Goal: Navigation & Orientation: Find specific page/section

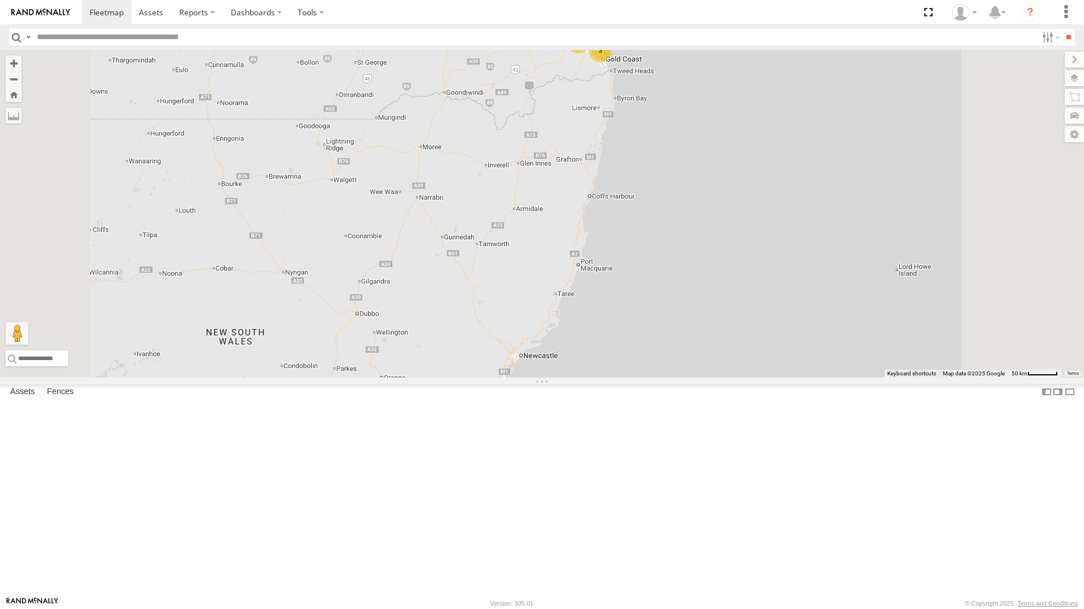
click at [0, 0] on div "[PERSON_NAME] 366JK9 - Corolla Hatch" at bounding box center [0, 0] width 0 height 0
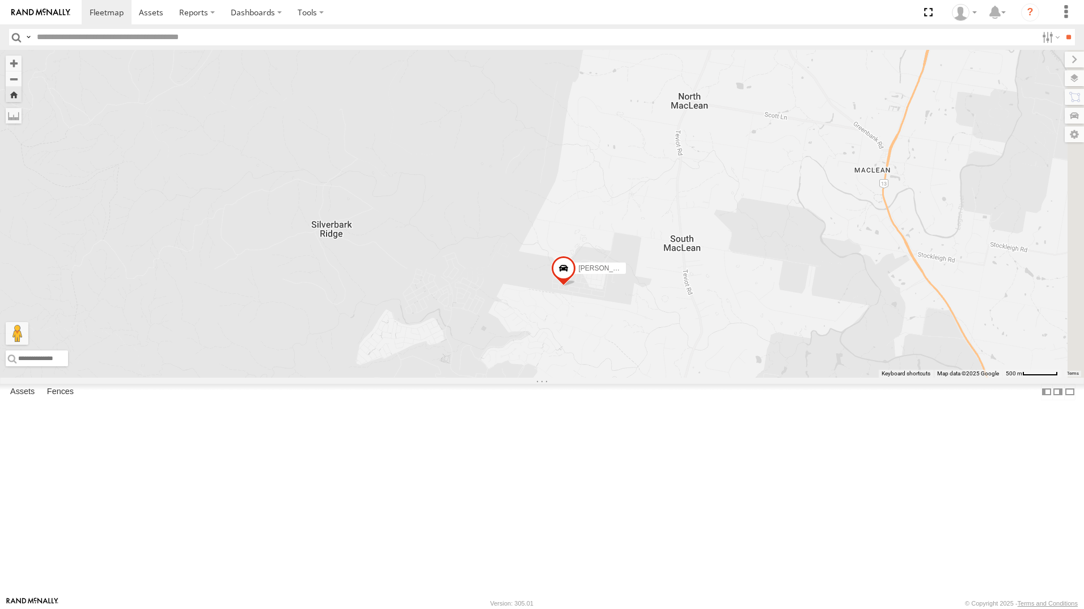
drag, startPoint x: 912, startPoint y: 414, endPoint x: 810, endPoint y: 432, distance: 103.0
click at [810, 378] on div "[PERSON_NAME] 366JK9 - Corolla Hatch" at bounding box center [542, 214] width 1084 height 328
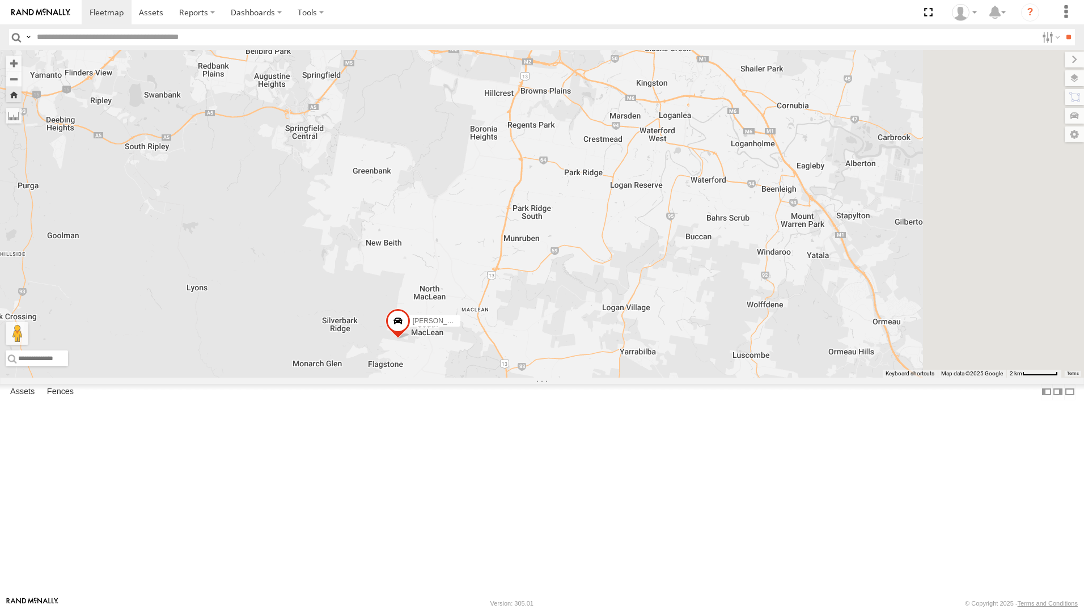
drag, startPoint x: 821, startPoint y: 439, endPoint x: 577, endPoint y: 463, distance: 245.0
click at [577, 378] on div "[PERSON_NAME] 366JK9 - Corolla Hatch" at bounding box center [542, 214] width 1084 height 328
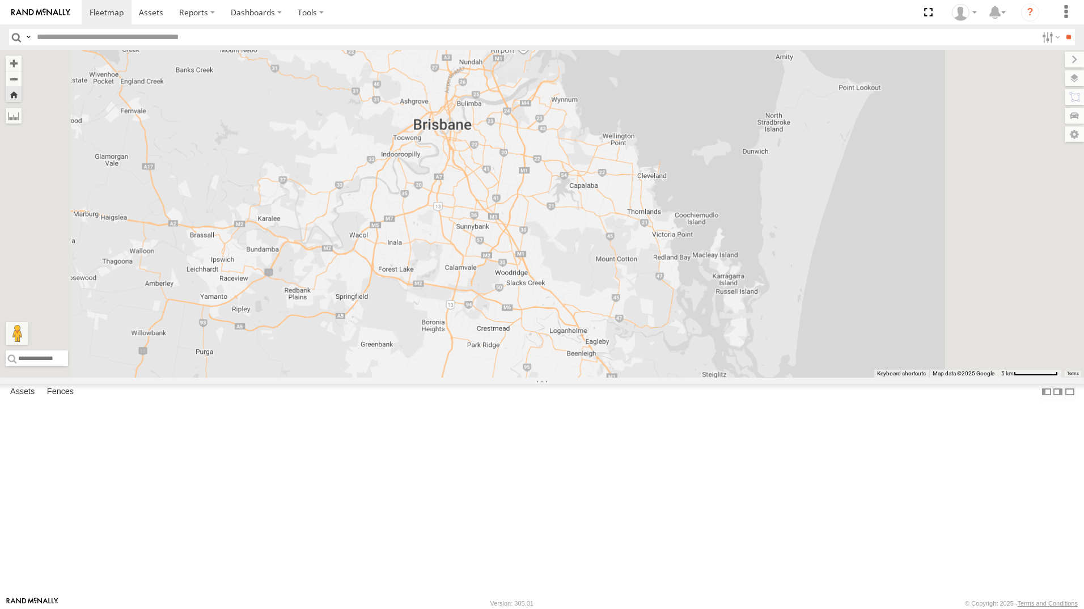
drag, startPoint x: 597, startPoint y: 421, endPoint x: 582, endPoint y: 464, distance: 45.0
click at [582, 378] on div "[PERSON_NAME] 366JK9 - Corolla Hatch" at bounding box center [542, 214] width 1084 height 328
click at [0, 0] on div "[PERSON_NAME] 366JK9 - Corolla Hatch" at bounding box center [0, 0] width 0 height 0
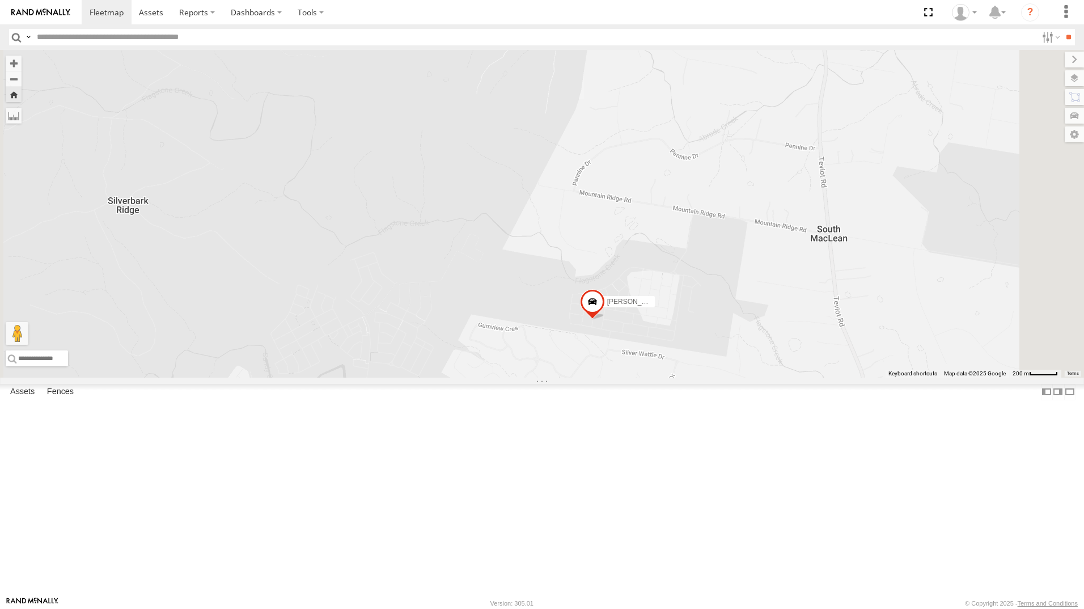
click at [489, 378] on div "[PERSON_NAME] 366JK9 - Corolla Hatch" at bounding box center [542, 214] width 1084 height 328
click at [0, 0] on div "[PERSON_NAME] 366JK9 - Corolla Hatch" at bounding box center [0, 0] width 0 height 0
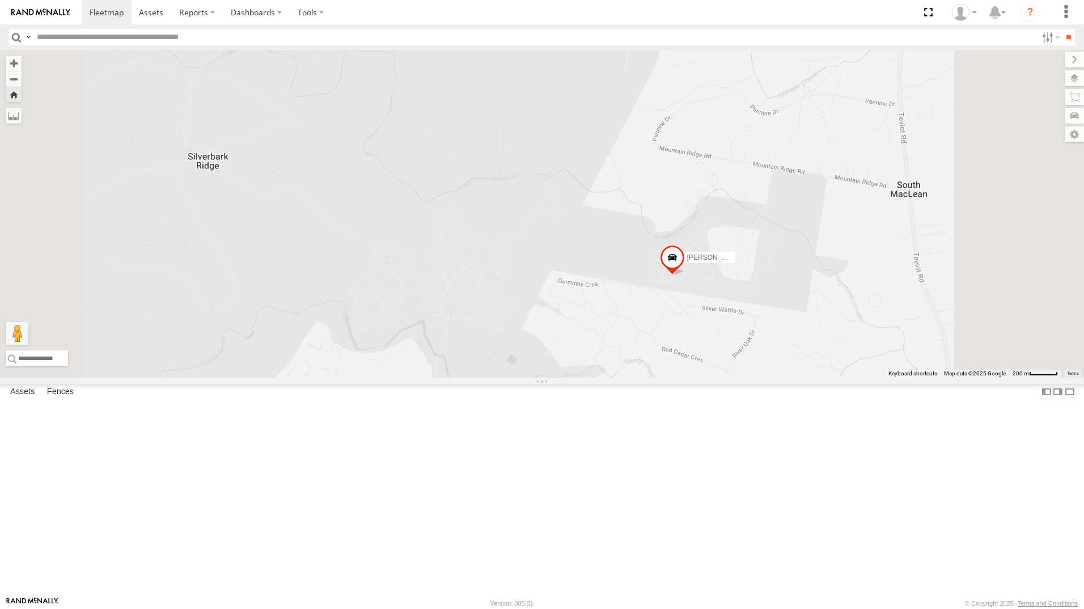
click at [0, 0] on div "[PERSON_NAME] 366JK9 - Corolla Hatch" at bounding box center [0, 0] width 0 height 0
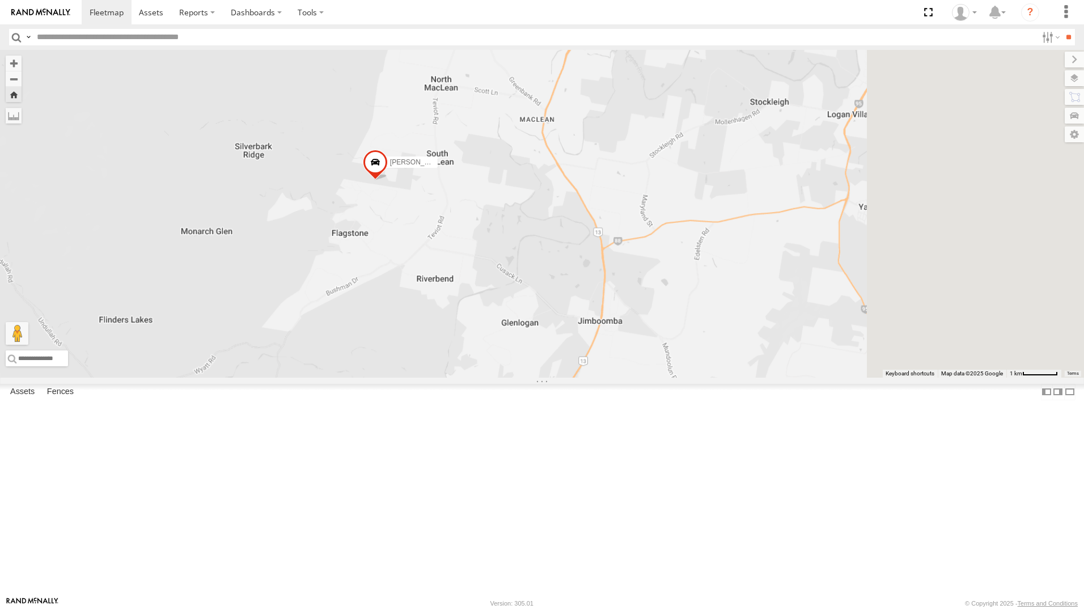
drag, startPoint x: 946, startPoint y: 404, endPoint x: 462, endPoint y: 338, distance: 488.7
click at [462, 338] on div "[PERSON_NAME] 366JK9 - Corolla Hatch" at bounding box center [542, 214] width 1084 height 328
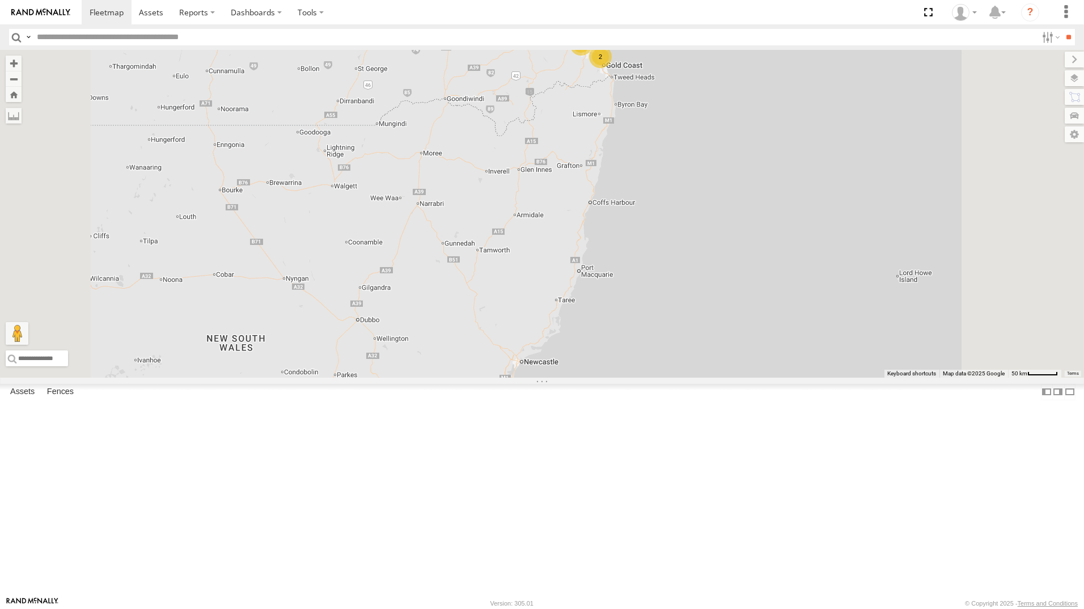
click at [963, 348] on div "[PERSON_NAME] - 349FB3 [PERSON_NAME] - 360NA6 [GEOGRAPHIC_DATA] 6 6 2" at bounding box center [542, 214] width 1084 height 328
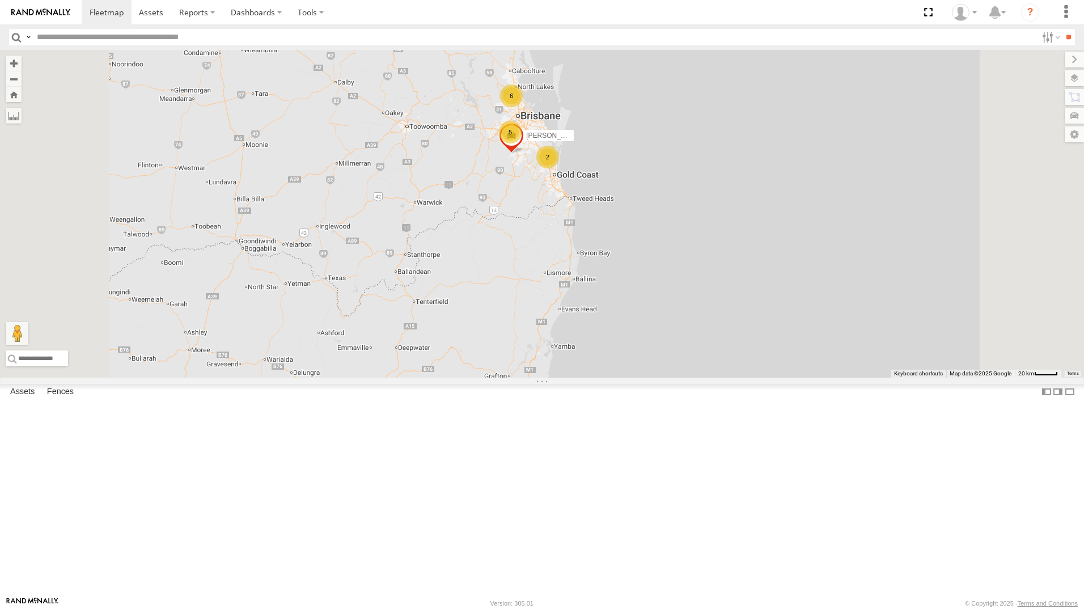
drag, startPoint x: 793, startPoint y: 240, endPoint x: 773, endPoint y: 279, distance: 44.1
click at [779, 280] on div "[PERSON_NAME] - 349FB3 [PERSON_NAME] - 360NA6 [GEOGRAPHIC_DATA] 6 5 2 [PERSON_N…" at bounding box center [542, 214] width 1084 height 328
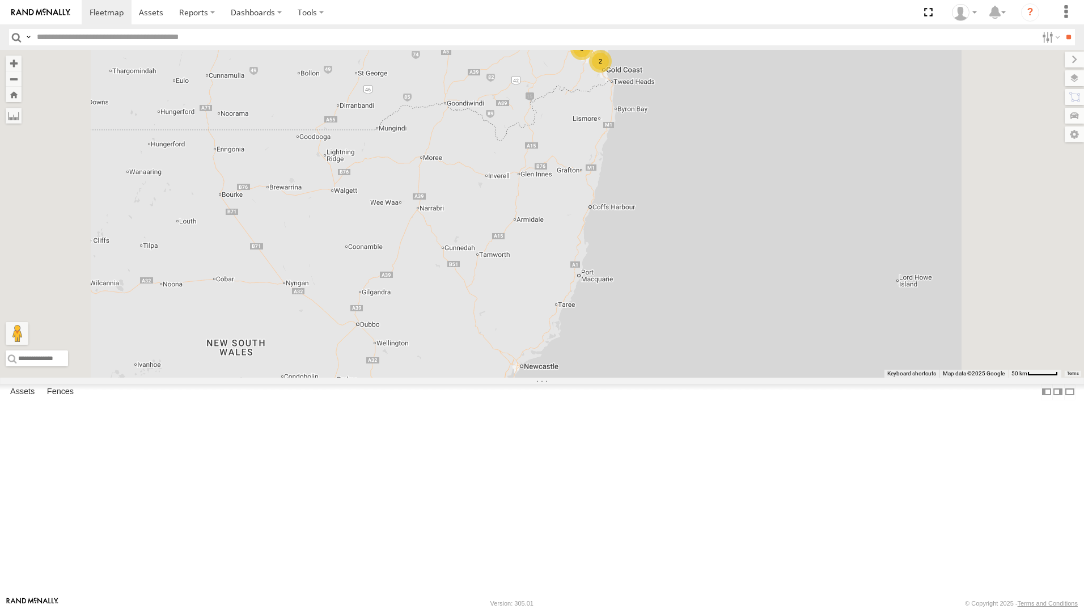
click at [0, 0] on div "All Assets" at bounding box center [0, 0] width 0 height 0
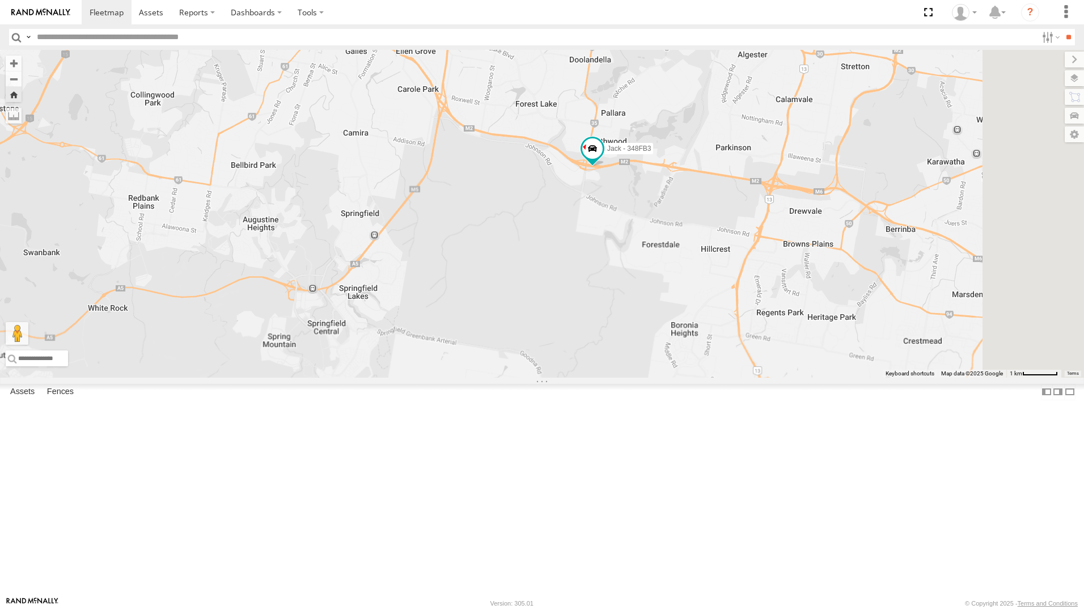
drag, startPoint x: 935, startPoint y: 320, endPoint x: 779, endPoint y: 385, distance: 168.8
click at [781, 378] on div "Jack - 348FB3" at bounding box center [542, 214] width 1084 height 328
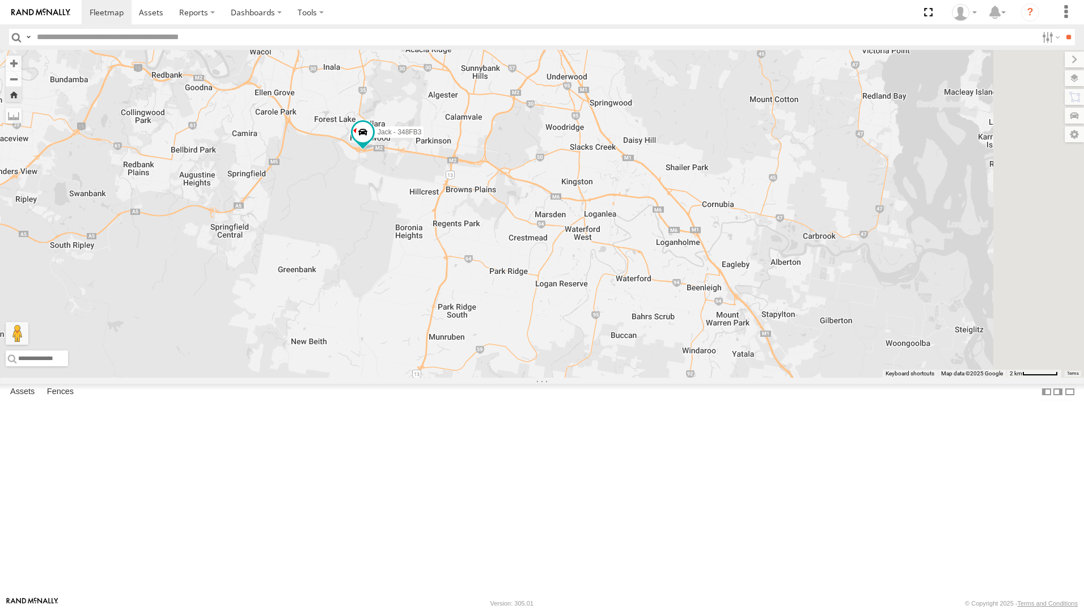
drag, startPoint x: 854, startPoint y: 327, endPoint x: 612, endPoint y: 261, distance: 251.0
click at [612, 261] on div "Jack - 348FB3" at bounding box center [542, 214] width 1084 height 328
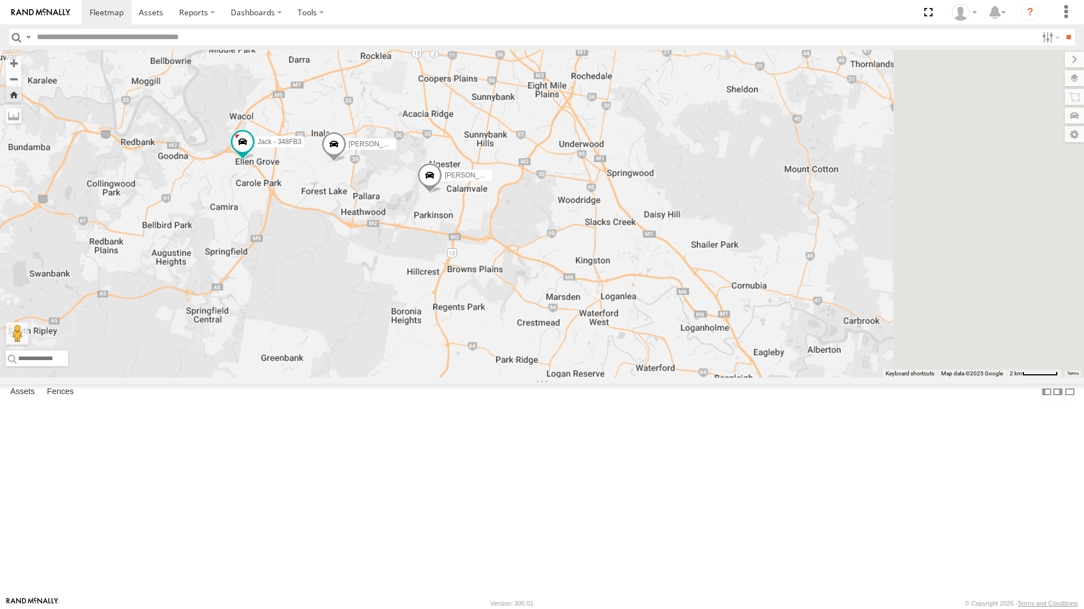
drag, startPoint x: 725, startPoint y: 321, endPoint x: 648, endPoint y: 342, distance: 79.9
click at [648, 342] on div "[PERSON_NAME] B - Corolla [PERSON_NAME] - 348FB3 [PERSON_NAME] 019IP4 - Hilux […" at bounding box center [542, 214] width 1084 height 328
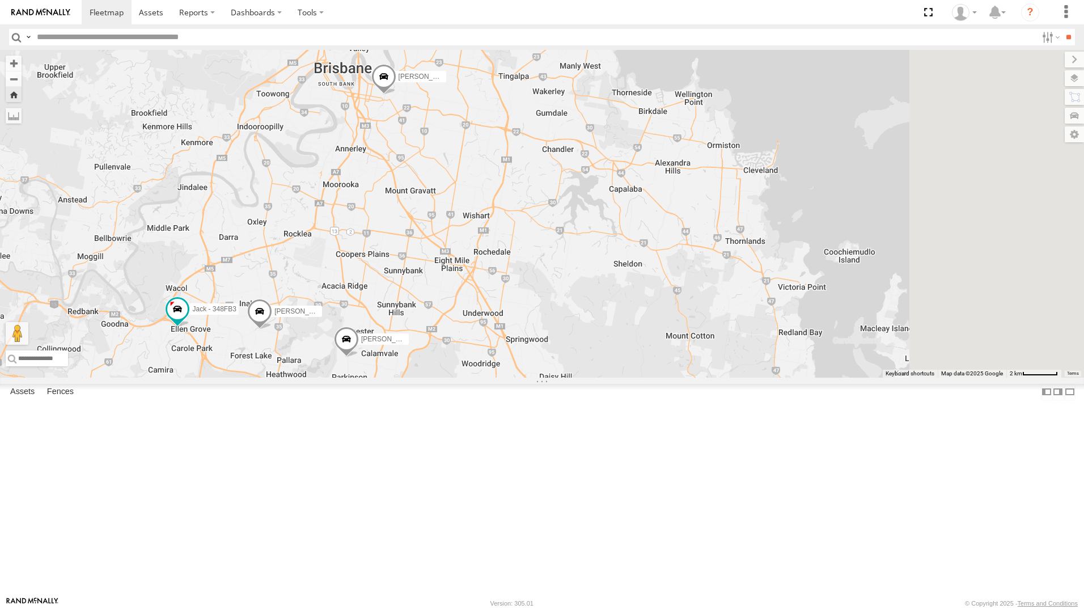
drag, startPoint x: 701, startPoint y: 174, endPoint x: 609, endPoint y: 344, distance: 193.1
click at [609, 344] on div "[PERSON_NAME] B - Corolla [PERSON_NAME] - 348FB3 [PERSON_NAME] 019IP4 - Hilux […" at bounding box center [542, 214] width 1084 height 328
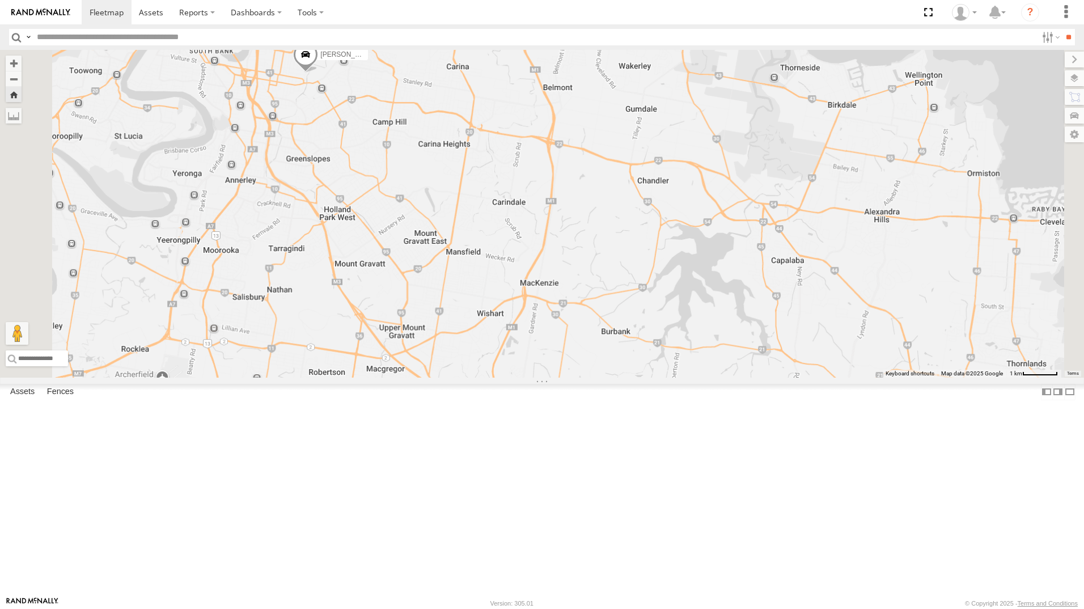
drag, startPoint x: 684, startPoint y: 375, endPoint x: 719, endPoint y: 506, distance: 135.8
click at [719, 378] on div "[PERSON_NAME] B - Corolla [PERSON_NAME] - 348FB3 [PERSON_NAME] 019IP4 - Hilux […" at bounding box center [542, 214] width 1084 height 328
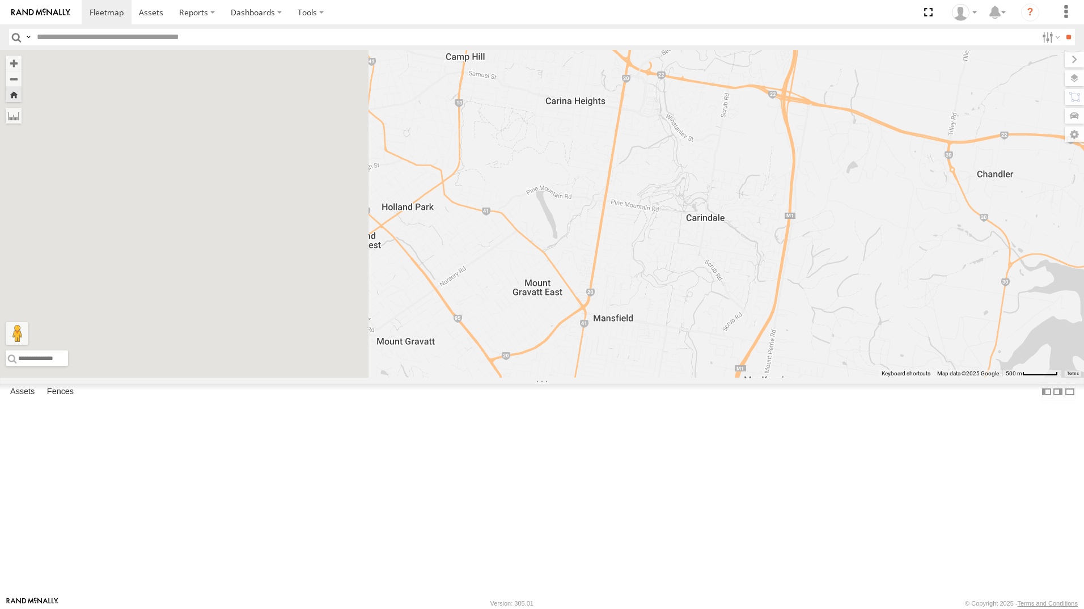
drag, startPoint x: 474, startPoint y: 247, endPoint x: 742, endPoint y: 319, distance: 277.1
click at [742, 319] on div "[PERSON_NAME] B - Corolla [PERSON_NAME] - 348FB3 [PERSON_NAME] 019IP4 - Hilux […" at bounding box center [542, 214] width 1084 height 328
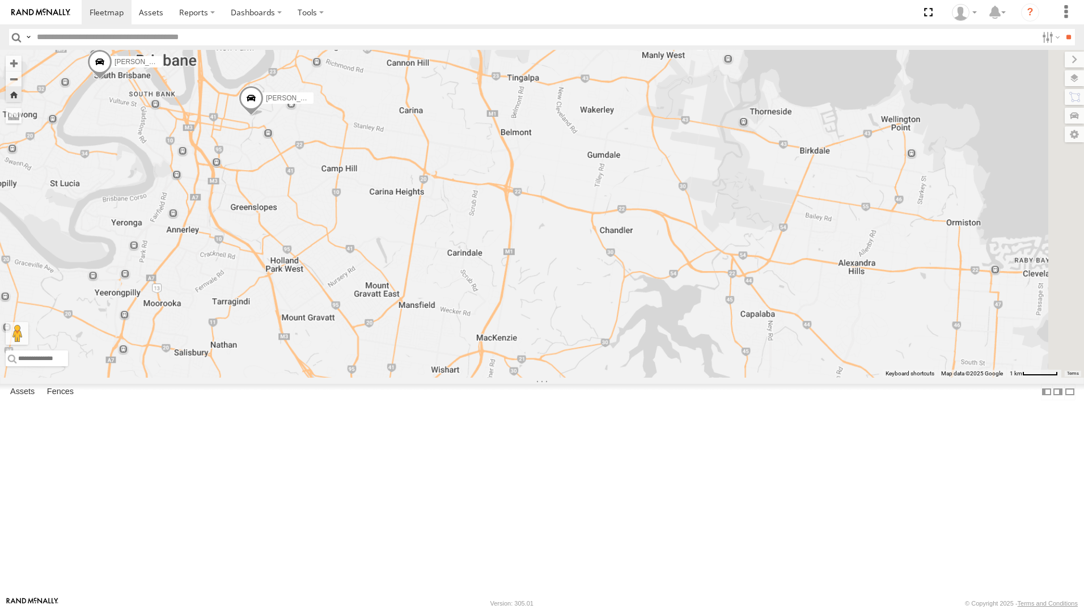
drag, startPoint x: 717, startPoint y: 253, endPoint x: 544, endPoint y: 309, distance: 182.2
click at [544, 309] on div "[PERSON_NAME] B - Corolla [PERSON_NAME] - 348FB3 [PERSON_NAME] 019IP4 - Hilux […" at bounding box center [542, 214] width 1084 height 328
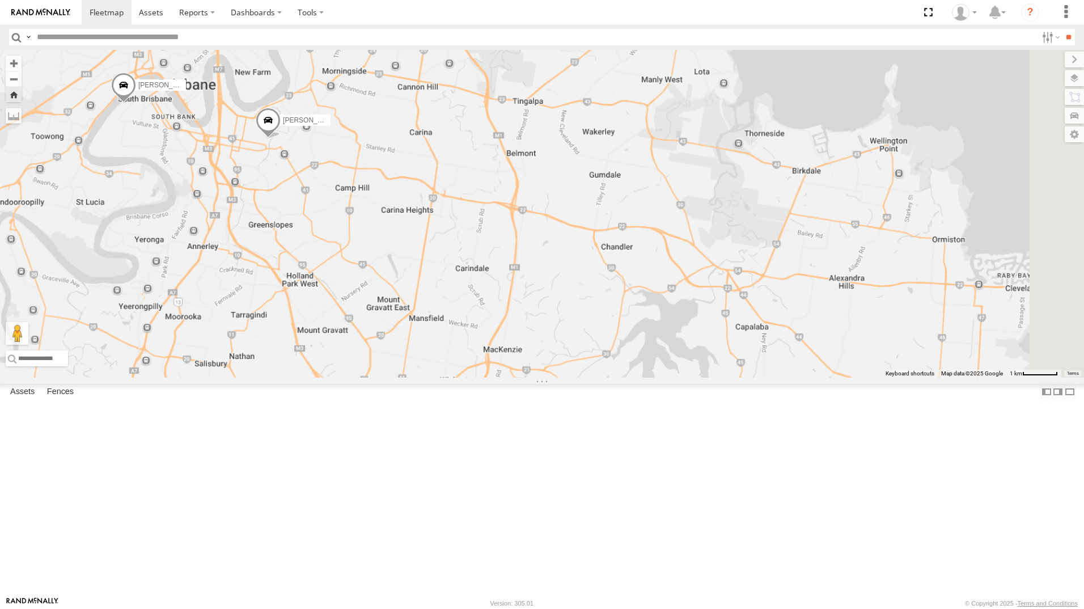
drag, startPoint x: 551, startPoint y: 353, endPoint x: 557, endPoint y: 375, distance: 23.0
click at [557, 375] on div "[PERSON_NAME] B - Corolla [PERSON_NAME] - 348FB3 [PERSON_NAME] 019IP4 - Hilux […" at bounding box center [542, 214] width 1084 height 328
click at [255, 187] on span at bounding box center [242, 171] width 25 height 31
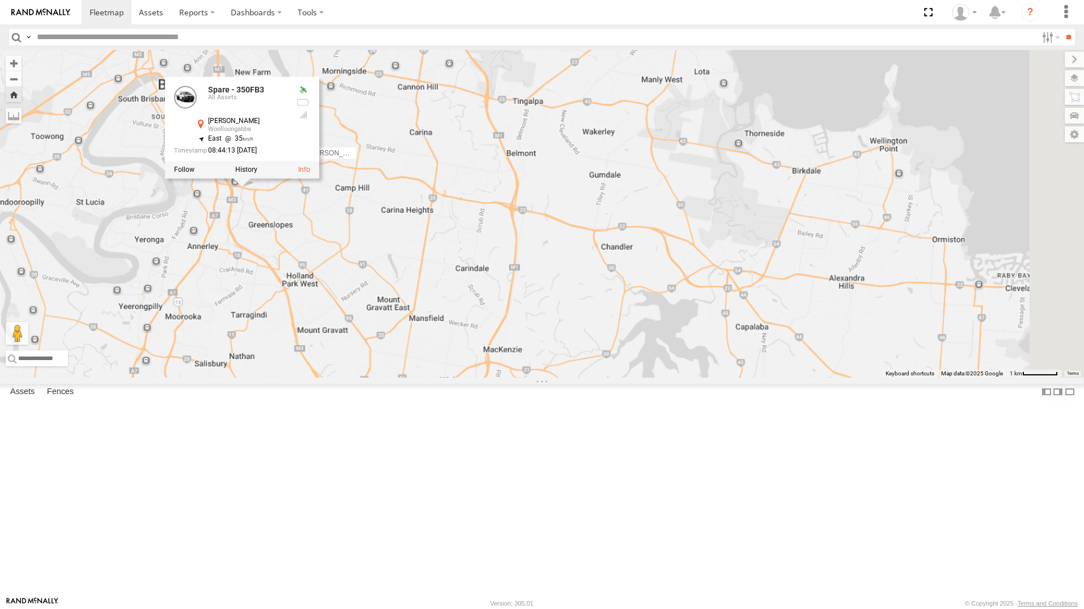
click at [441, 336] on div "[PERSON_NAME] - 350FB3 2 Spare - 350FB3 All Assets [PERSON_NAME] Woolloongabba …" at bounding box center [542, 214] width 1084 height 328
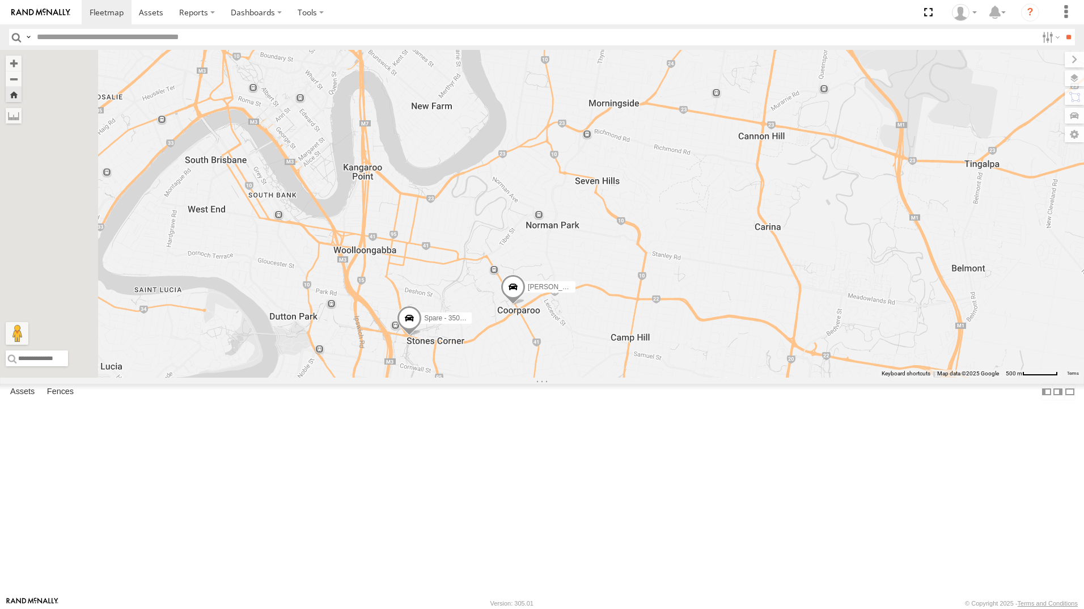
drag, startPoint x: 397, startPoint y: 240, endPoint x: 539, endPoint y: 402, distance: 215.0
click at [539, 378] on div "[PERSON_NAME] - 350FB3" at bounding box center [542, 214] width 1084 height 328
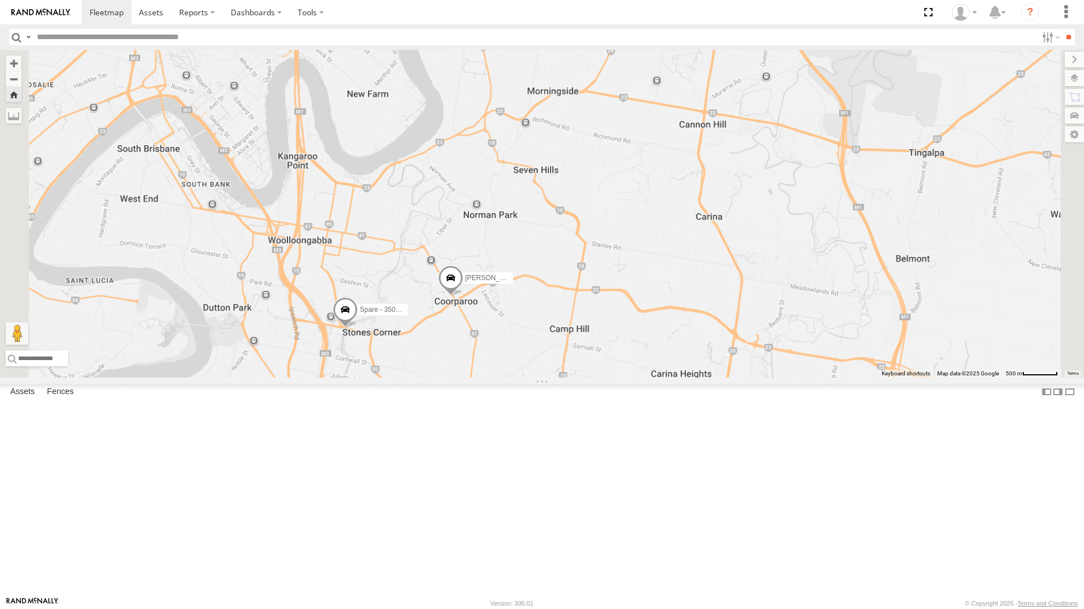
drag, startPoint x: 471, startPoint y: 386, endPoint x: 496, endPoint y: 451, distance: 69.5
click at [496, 378] on div "[PERSON_NAME] - 364JK9 [PERSON_NAME] - 350FB3 [PERSON_NAME]- 817BG4 [PERSON_NAM…" at bounding box center [542, 214] width 1084 height 328
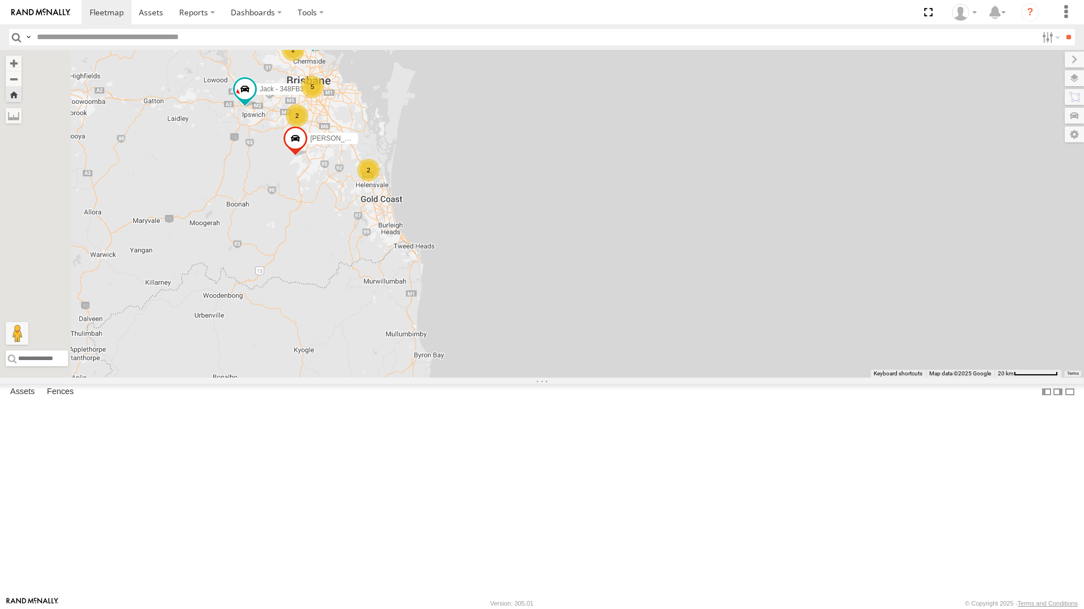
drag, startPoint x: 616, startPoint y: 480, endPoint x: 569, endPoint y: 260, distance: 225.0
click at [569, 260] on div "[PERSON_NAME] - 571IW2 2 2 Jack - 348FB3 5 [PERSON_NAME] - 349FB3 2 [PERSON_NAM…" at bounding box center [542, 214] width 1084 height 328
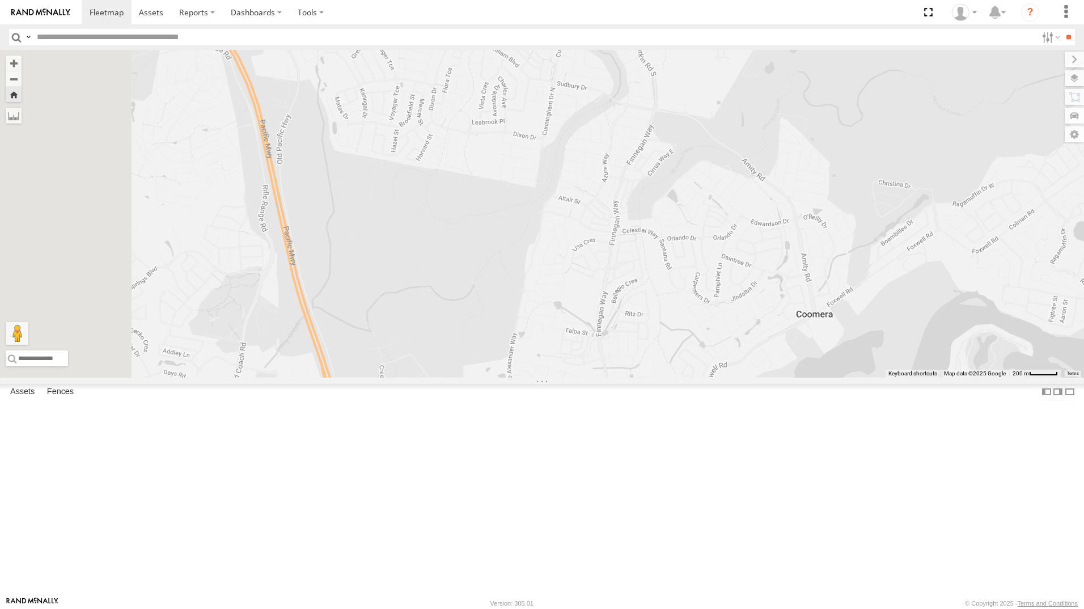
drag, startPoint x: 543, startPoint y: 277, endPoint x: 540, endPoint y: 289, distance: 12.2
click at [627, 378] on div "[PERSON_NAME] - 571IW2 [PERSON_NAME] - 348FB3 [PERSON_NAME] - 349FB3 [PERSON_NA…" at bounding box center [542, 214] width 1084 height 328
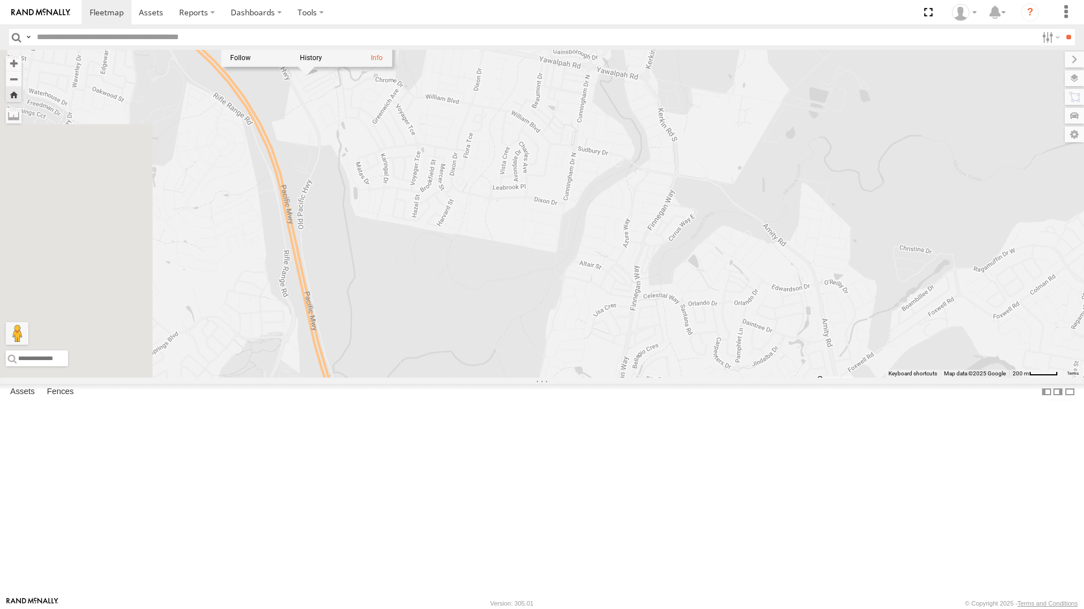
drag, startPoint x: 492, startPoint y: 307, endPoint x: 498, endPoint y: 327, distance: 20.1
click at [498, 327] on div "[PERSON_NAME] - 571IW2 [PERSON_NAME] - 348FB3 [PERSON_NAME] - 349FB3 [PERSON_NA…" at bounding box center [542, 214] width 1084 height 328
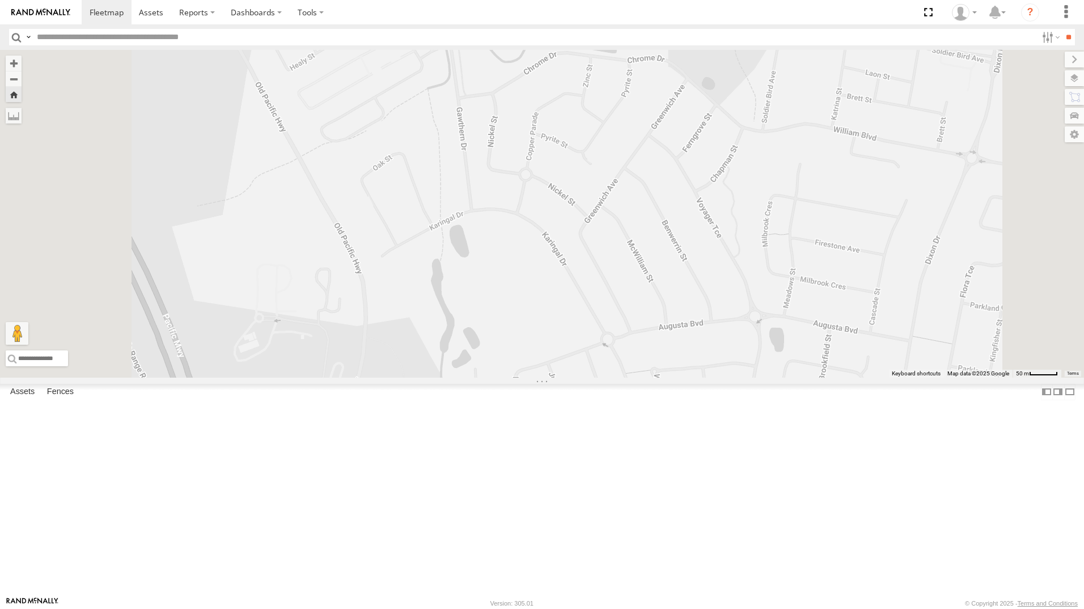
drag, startPoint x: 448, startPoint y: 142, endPoint x: 462, endPoint y: 230, distance: 89.5
click at [462, 230] on div "[PERSON_NAME] - 571IW2 [PERSON_NAME] - 348FB3 [PERSON_NAME] - 349FB3 [PERSON_NA…" at bounding box center [542, 214] width 1084 height 328
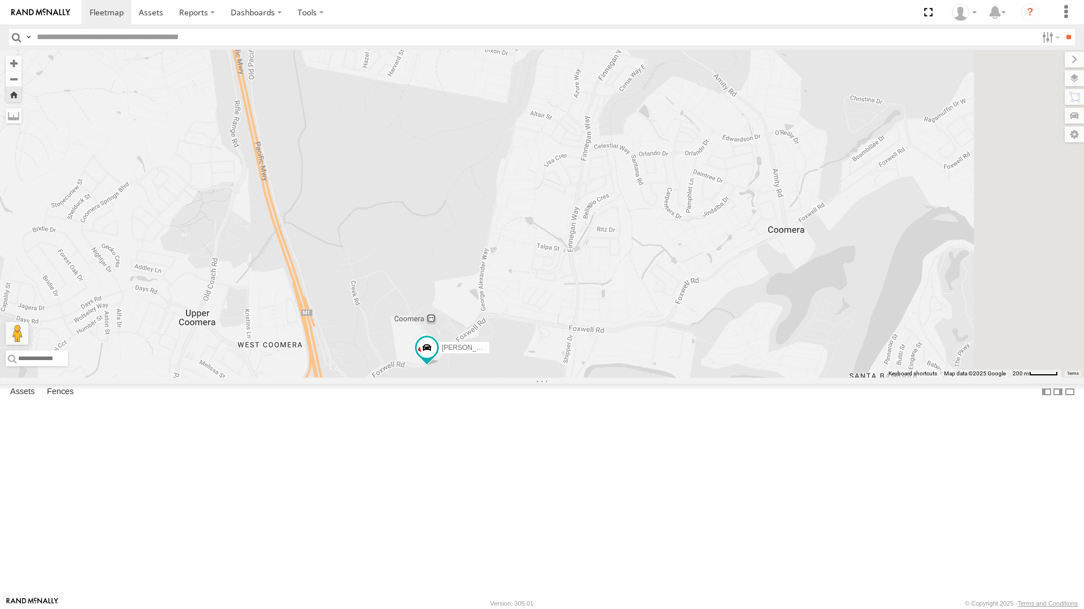
drag, startPoint x: 519, startPoint y: 295, endPoint x: 472, endPoint y: 173, distance: 129.9
click at [472, 173] on div "[PERSON_NAME] - 571IW2 [PERSON_NAME] - 348FB3 [PERSON_NAME] - 349FB3 [PERSON_NA…" at bounding box center [542, 214] width 1084 height 328
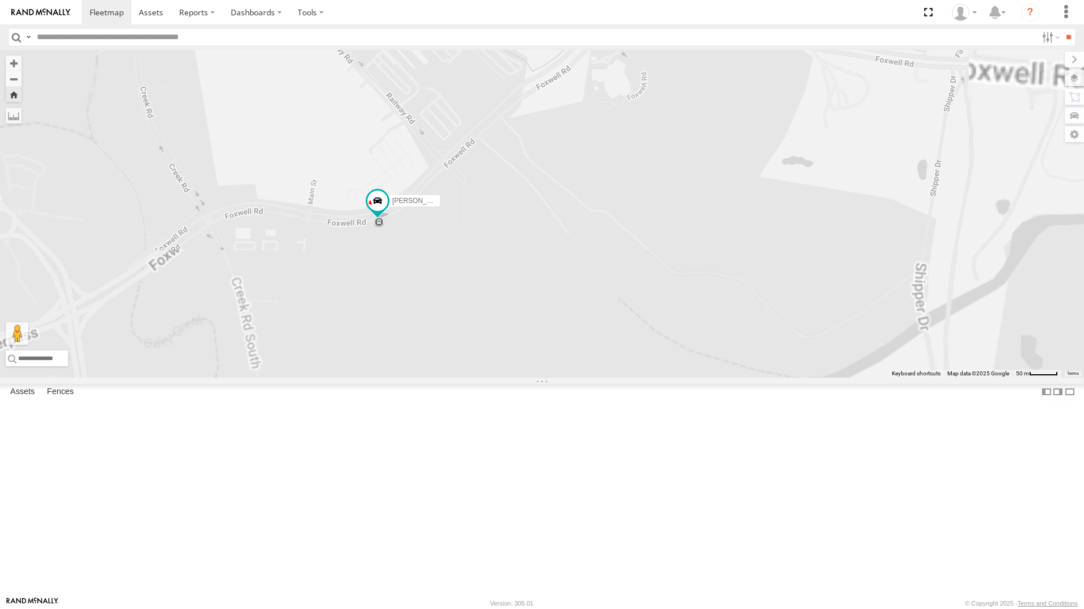
drag, startPoint x: 621, startPoint y: 328, endPoint x: 615, endPoint y: 241, distance: 86.9
click at [615, 241] on div "[PERSON_NAME] - 571IW2 [PERSON_NAME] - 348FB3 [PERSON_NAME] - 349FB3 [PERSON_NA…" at bounding box center [542, 214] width 1084 height 328
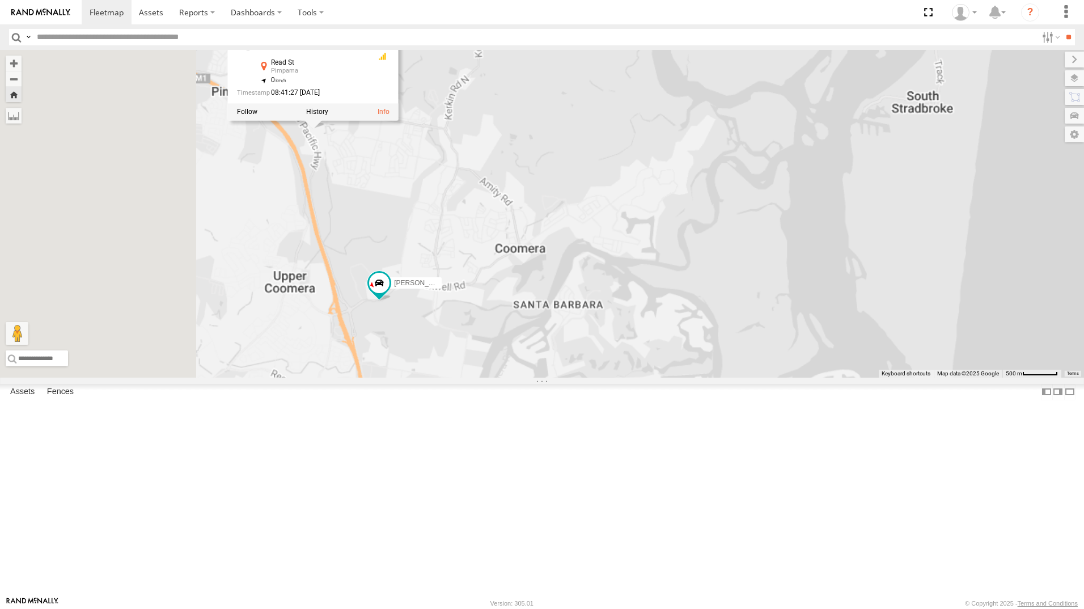
drag, startPoint x: 514, startPoint y: 374, endPoint x: 530, endPoint y: 473, distance: 101.0
click at [573, 378] on div "[PERSON_NAME] - 571IW2 [PERSON_NAME] - 348FB3 [PERSON_NAME] - 349FB3 [PERSON_NA…" at bounding box center [542, 214] width 1084 height 328
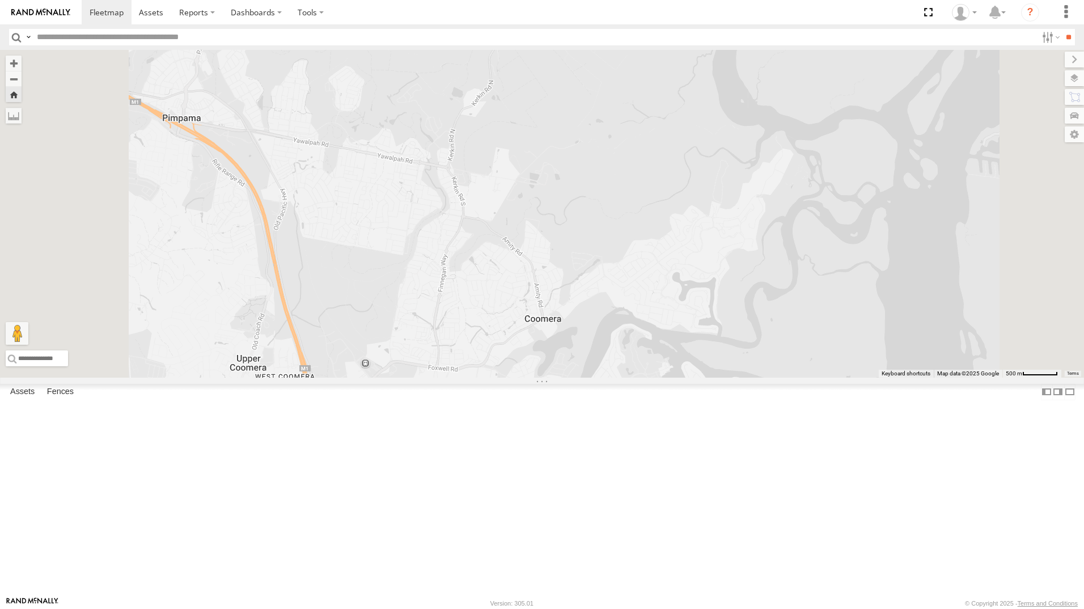
click at [0, 0] on div "[PERSON_NAME] B - Corolla Hatch All Assets" at bounding box center [0, 0] width 0 height 0
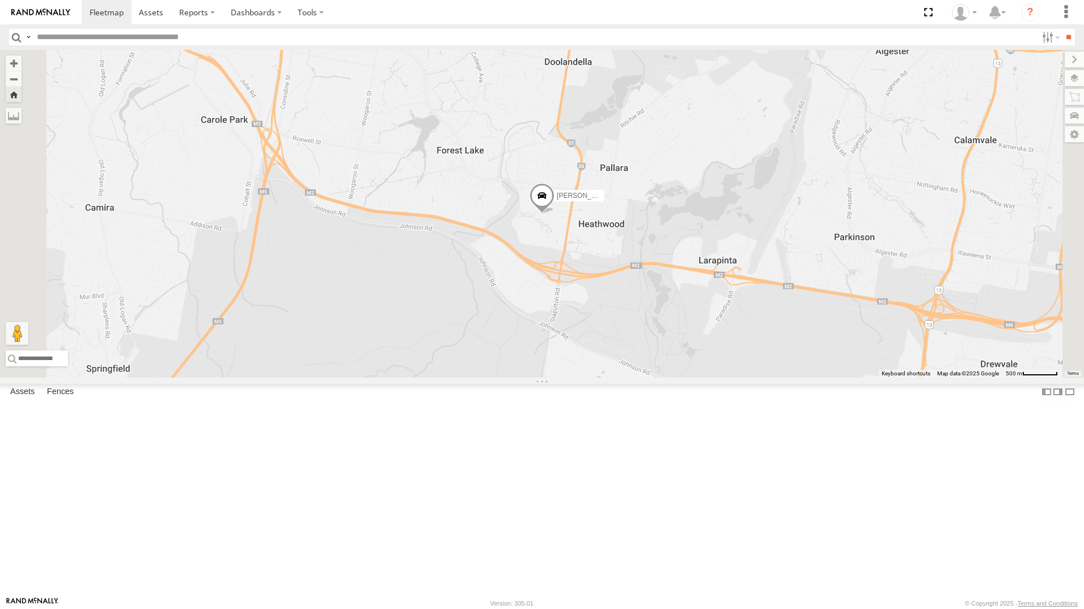
click at [0, 0] on div "All Assets" at bounding box center [0, 0] width 0 height 0
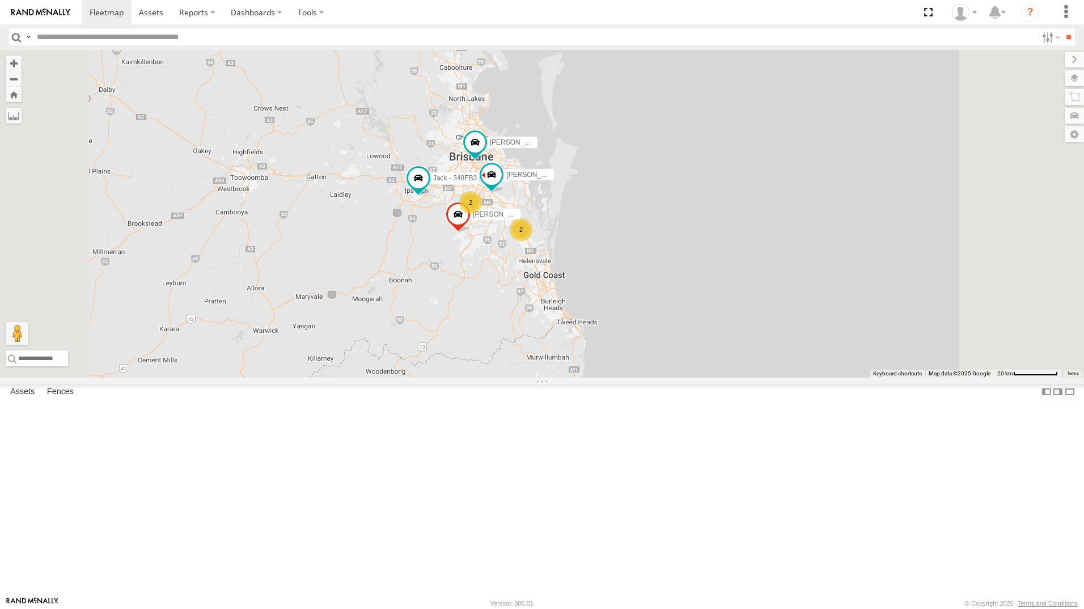
drag, startPoint x: 683, startPoint y: 249, endPoint x: 652, endPoint y: 358, distance: 113.2
click at [643, 375] on div "[PERSON_NAME] - 349FB3 [PERSON_NAME] - 360NA6 NSW 2 2 Jack - 348FB3 [PERSON_NAM…" at bounding box center [542, 214] width 1084 height 328
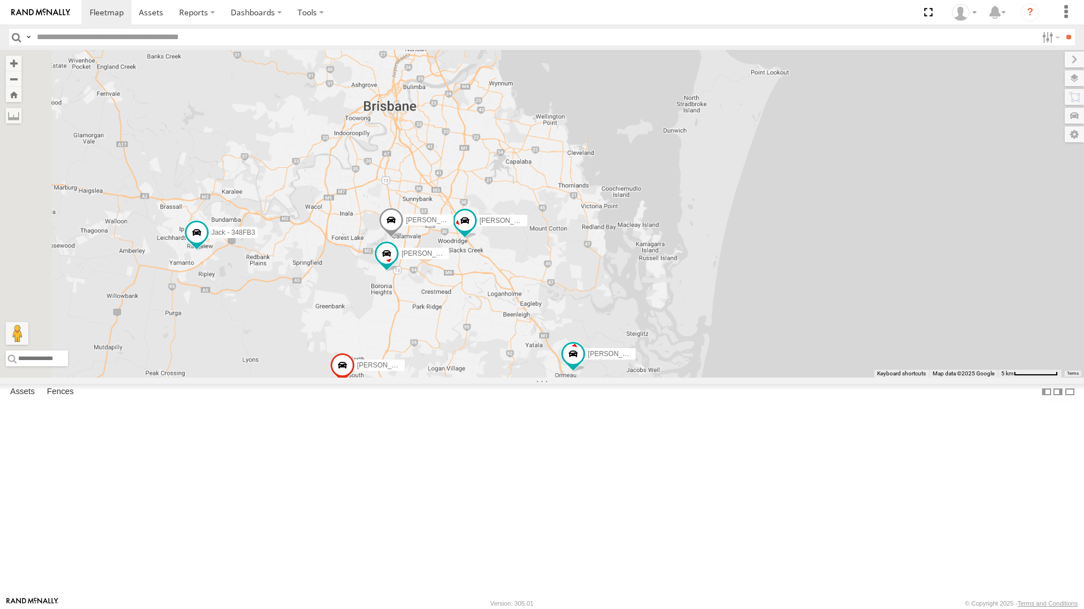
drag, startPoint x: 760, startPoint y: 310, endPoint x: 868, endPoint y: 307, distance: 107.8
click at [868, 307] on div "[PERSON_NAME] - 349FB3 [PERSON_NAME] - 360NA6 NSW [PERSON_NAME] - 348FB3 [PERSO…" at bounding box center [542, 214] width 1084 height 328
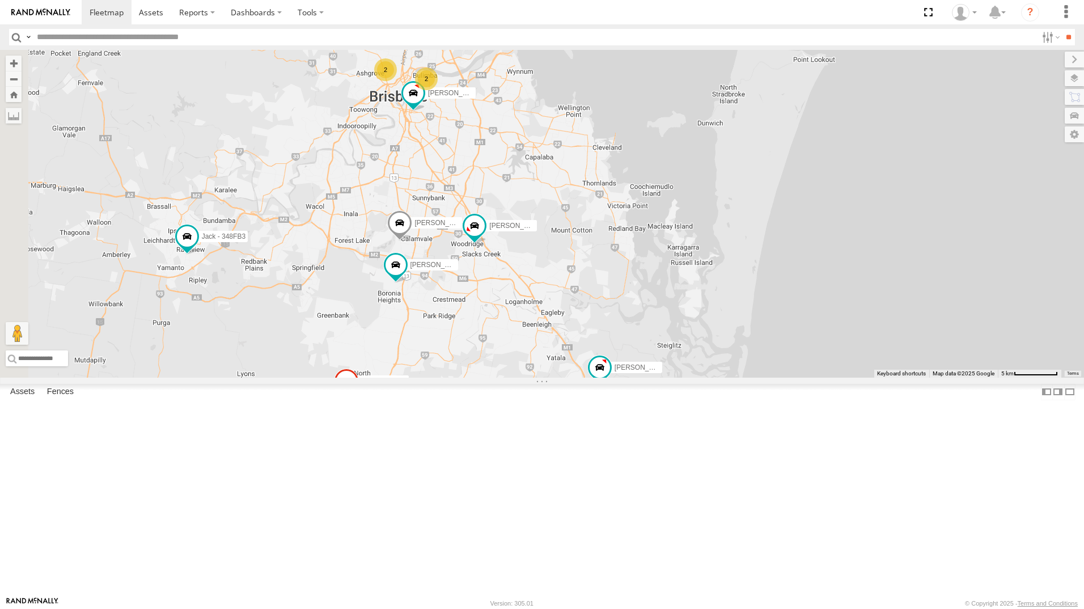
click at [635, 378] on div "[PERSON_NAME] - 349FB3 [PERSON_NAME] - 360NA6 NSW [PERSON_NAME] - 348FB3 [PERSO…" at bounding box center [542, 214] width 1084 height 328
click at [989, 184] on div "[PERSON_NAME] - 349FB3 [PERSON_NAME] - 360NA6 NSW [PERSON_NAME] - 348FB3 [PERSO…" at bounding box center [542, 214] width 1084 height 328
click at [935, 348] on div "[PERSON_NAME] - 349FB3 [PERSON_NAME] - 360NA6 NSW [PERSON_NAME] - 348FB3 [PERSO…" at bounding box center [542, 214] width 1084 height 328
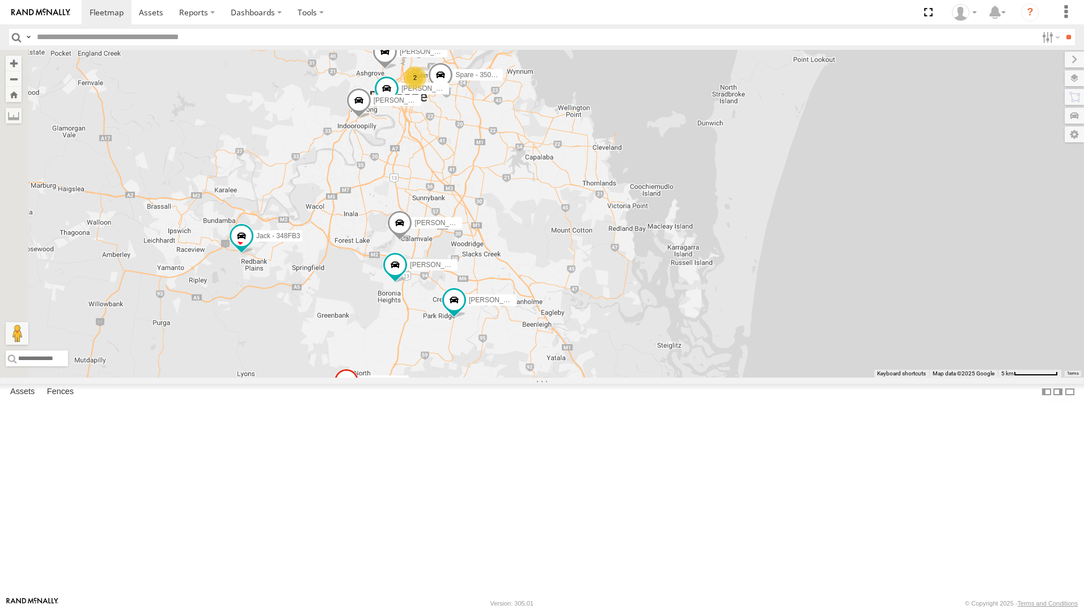
click at [0, 0] on div "[PERSON_NAME] All Assets" at bounding box center [0, 0] width 0 height 0
